Goal: Entertainment & Leisure: Consume media (video, audio)

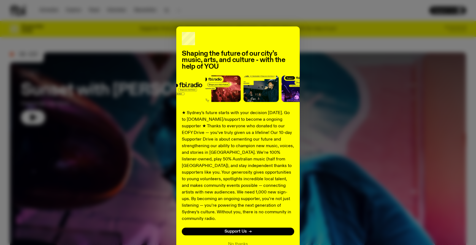
click at [345, 112] on div "Shaping the future of our city’s music, arts, and culture - with the help of YO…" at bounding box center [238, 139] width 456 height 227
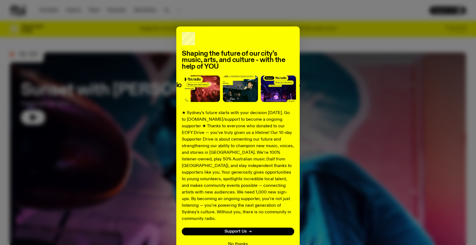
click at [236, 241] on button "No thanks" at bounding box center [238, 244] width 20 height 7
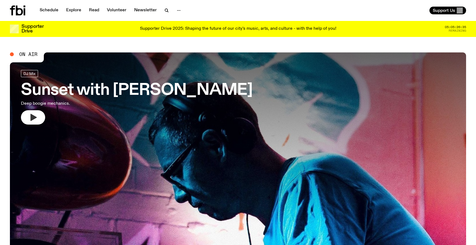
click at [34, 112] on button "button" at bounding box center [33, 117] width 24 height 14
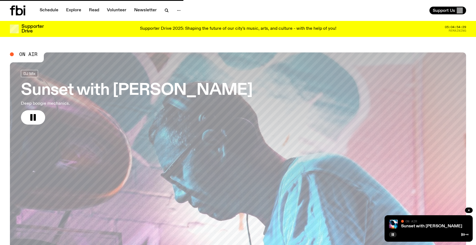
click at [33, 107] on link "Sunset with [PERSON_NAME] Deep boogie mechanics." at bounding box center [137, 97] width 232 height 55
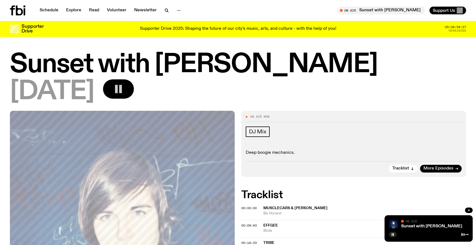
click at [134, 85] on button "button" at bounding box center [118, 88] width 31 height 19
